Goal: Browse casually: Explore the website without a specific task or goal

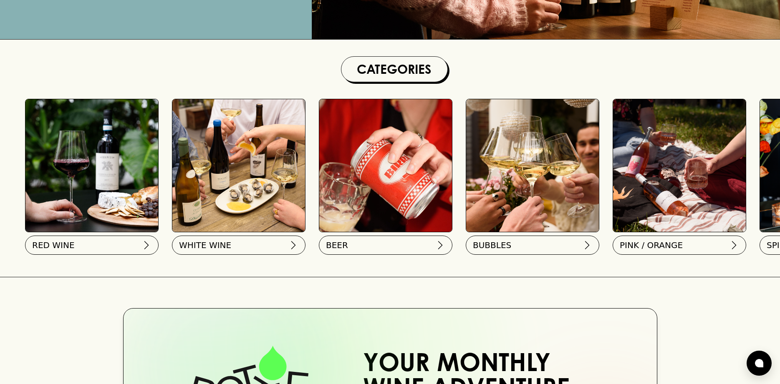
scroll to position [312, 0]
